Goal: Information Seeking & Learning: Learn about a topic

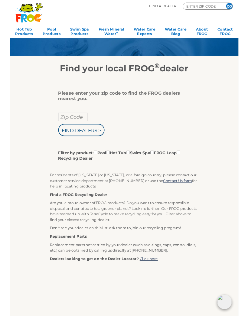
scroll to position [18, 0]
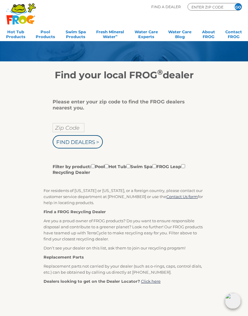
click at [58, 124] on input "Zip Code" at bounding box center [69, 127] width 32 height 9
type input "Zip Code"
click at [74, 126] on input "text" at bounding box center [69, 127] width 32 height 9
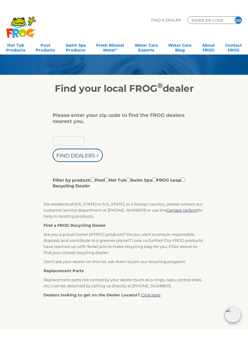
scroll to position [17, 0]
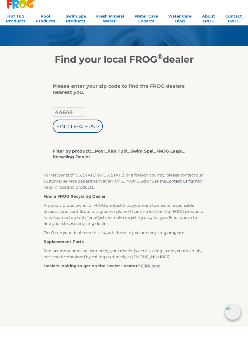
type input "44644"
click at [109, 165] on input "Filter by product: Pool Hot Tub Swim Spa FROG Leap Recycling Dealer" at bounding box center [107, 167] width 4 height 4
checkbox input "true"
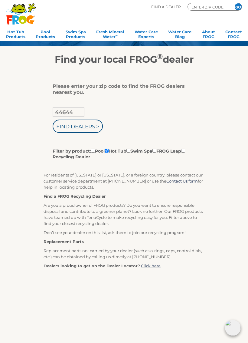
click at [83, 129] on input "Find Dealers >" at bounding box center [78, 126] width 50 height 13
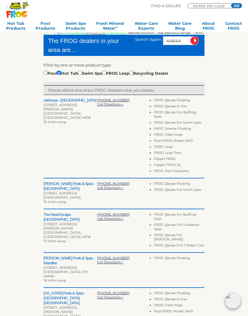
scroll to position [130, 0]
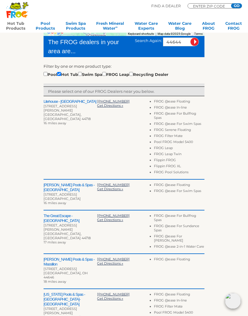
click at [16, 26] on link "Hot Tub Products" at bounding box center [15, 27] width 19 height 12
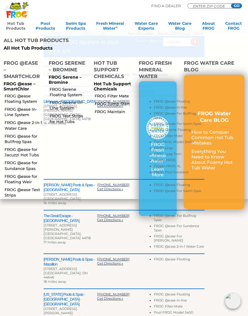
click at [9, 93] on link "FROG @ease Floating System" at bounding box center [24, 98] width 39 height 11
click at [51, 87] on link "FROG Serene Floating System" at bounding box center [69, 92] width 39 height 11
click at [11, 107] on link "FROG @ease In-Line System" at bounding box center [24, 112] width 39 height 11
click at [13, 147] on link "FROG @ease for Jacuzzi Hot Tubs" at bounding box center [24, 152] width 39 height 11
click at [12, 147] on link "FROG @ease for Jacuzzi Hot Tubs" at bounding box center [24, 152] width 39 height 11
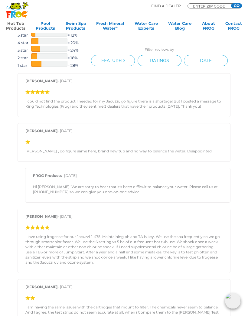
scroll to position [621, 0]
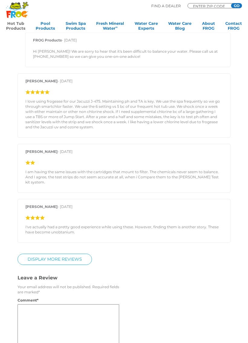
scroll to position [758, 0]
click at [108, 21] on link "Fresh Mineral Water ∞" at bounding box center [110, 27] width 28 height 12
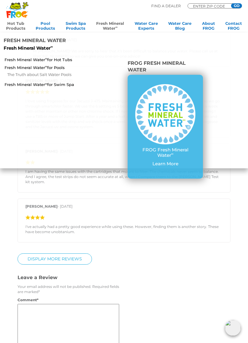
click at [12, 57] on link "Fresh Mineral Water ∞ for Hot Tubs" at bounding box center [43, 59] width 77 height 5
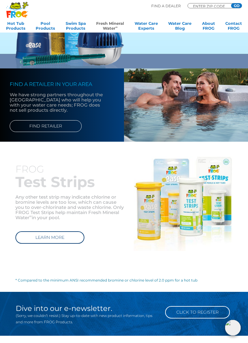
scroll to position [393, 0]
